Goal: Transaction & Acquisition: Subscribe to service/newsletter

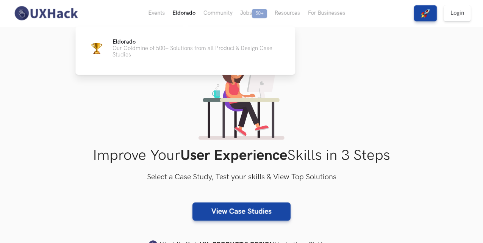
click at [185, 14] on button "Eldorado" at bounding box center [183, 13] width 31 height 26
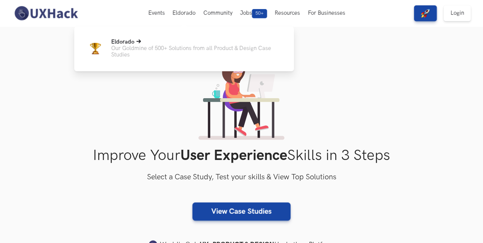
click at [131, 39] on span "Eldorado" at bounding box center [122, 42] width 23 height 6
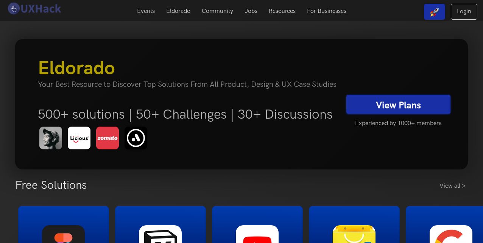
click at [405, 104] on link "View Plans" at bounding box center [398, 104] width 104 height 19
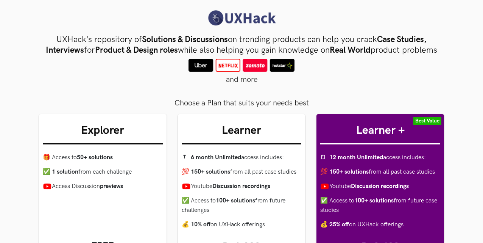
click at [133, 74] on div "and more" at bounding box center [241, 66] width 405 height 15
click at [123, 74] on div "and more" at bounding box center [241, 66] width 405 height 15
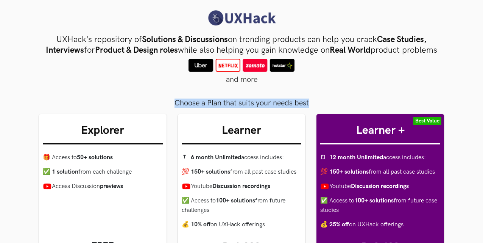
drag, startPoint x: 310, startPoint y: 113, endPoint x: 174, endPoint y: 108, distance: 136.3
click at [174, 108] on div "Choose a Plan that suits your needs best" at bounding box center [241, 101] width 405 height 13
copy div "Choose a Plan that suits your needs best"
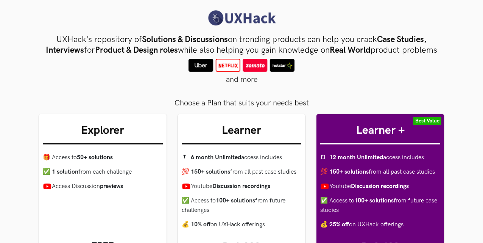
click at [308, 74] on div "and more" at bounding box center [241, 66] width 405 height 15
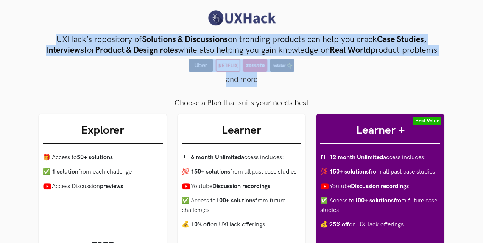
drag, startPoint x: 261, startPoint y: 90, endPoint x: 48, endPoint y: 38, distance: 219.3
click at [48, 38] on div "UXHack’s repository of Solutions & Discussions on trending products can help yo…" at bounding box center [241, 53] width 405 height 39
copy div "UXHack’s repository of Solutions & Discussions on trending products can help yo…"
click at [305, 10] on link at bounding box center [242, 17] width 472 height 17
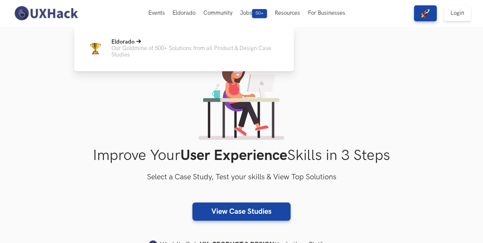
click at [136, 40] on icon at bounding box center [138, 41] width 5 height 5
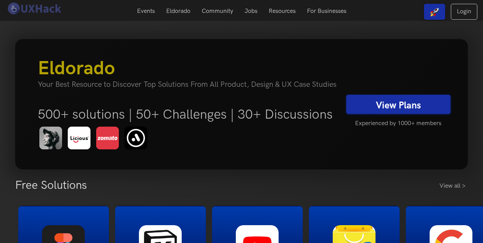
click at [398, 104] on link "View Plans" at bounding box center [398, 104] width 104 height 19
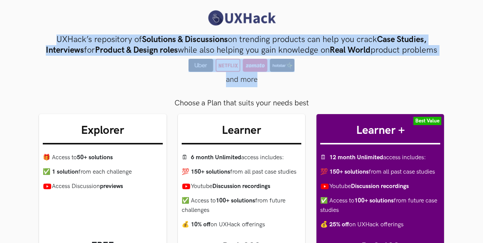
drag, startPoint x: 258, startPoint y: 91, endPoint x: 55, endPoint y: 31, distance: 211.7
copy div "UXHack’s repository of Solutions & Discussions on trending products can help yo…"
